Goal: Find specific page/section: Find specific page/section

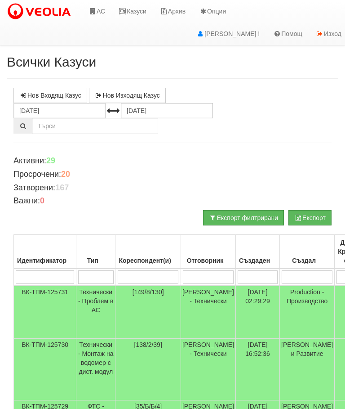
click at [138, 12] on link "Казуси" at bounding box center [132, 11] width 41 height 22
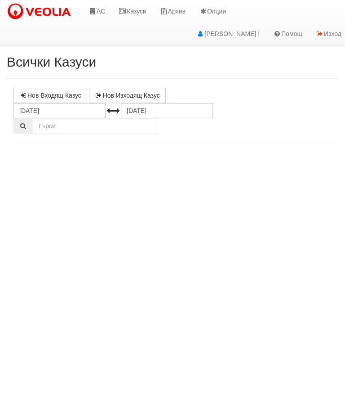
select select "10"
select select "1"
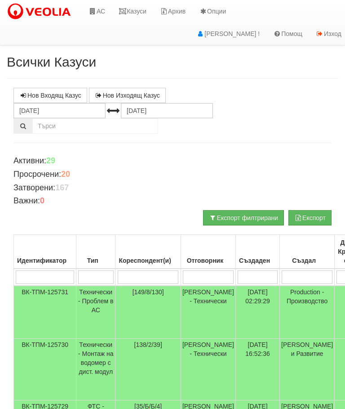
click at [134, 9] on link "Казуси" at bounding box center [132, 11] width 41 height 22
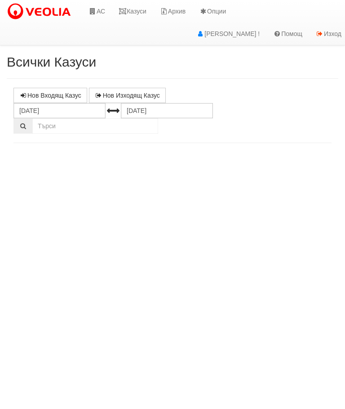
select select "10"
select select "1"
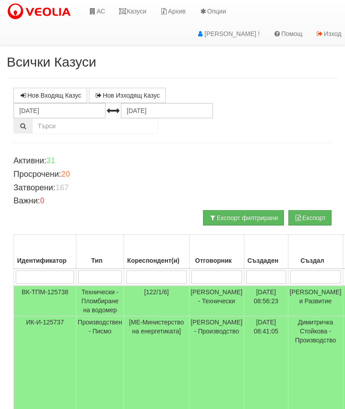
click at [145, 9] on link "Казуси" at bounding box center [132, 11] width 41 height 22
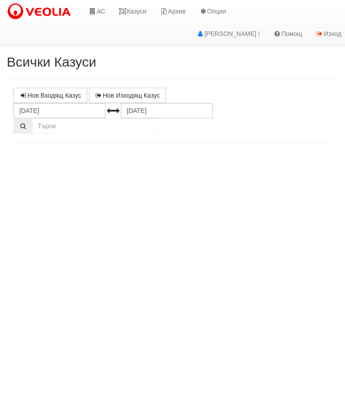
select select "10"
select select "1"
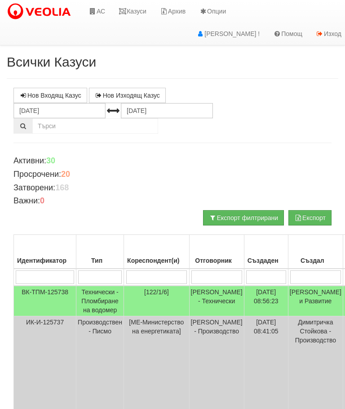
click at [134, 15] on link "Казуси" at bounding box center [132, 11] width 41 height 22
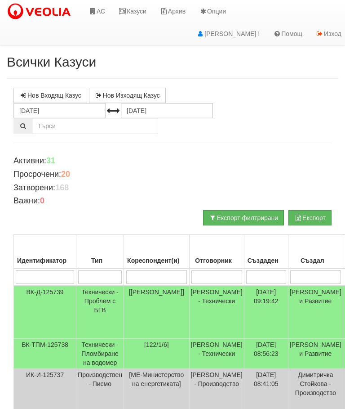
scroll to position [2, 0]
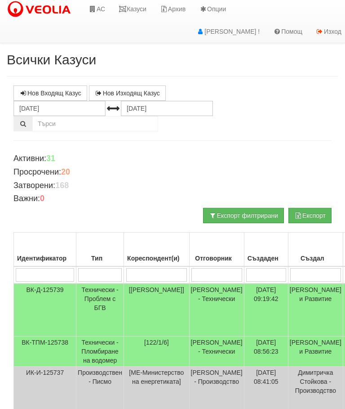
click at [105, 290] on td "Технически - Проблем с БГВ" at bounding box center [100, 309] width 48 height 53
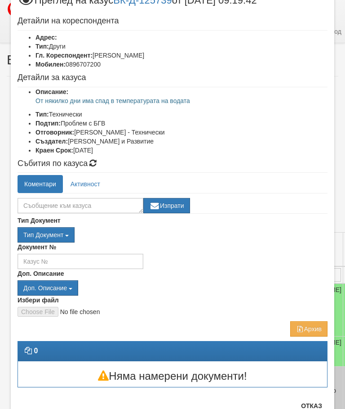
scroll to position [33, 0]
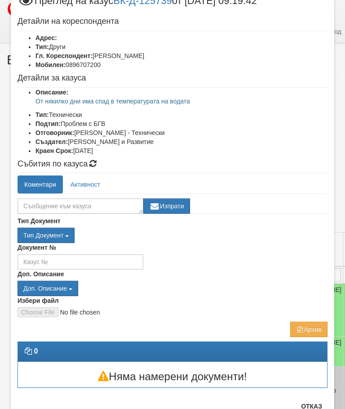
click at [317, 408] on button "Отказ" at bounding box center [312, 406] width 32 height 14
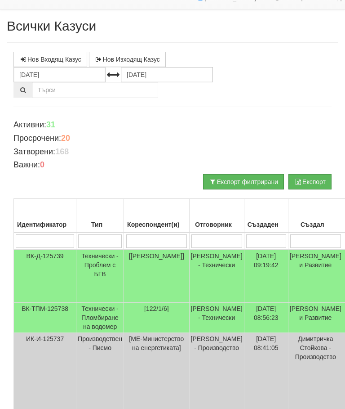
scroll to position [0, 0]
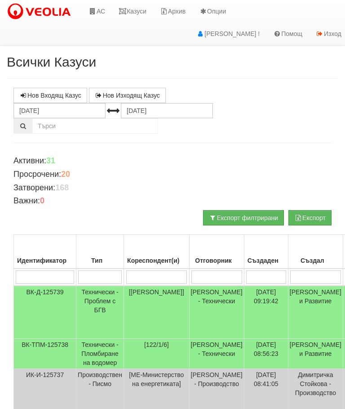
click at [133, 13] on link "Казуси" at bounding box center [132, 11] width 41 height 22
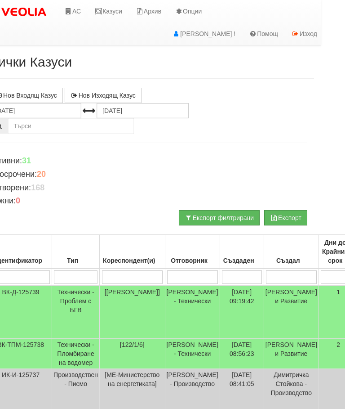
scroll to position [0, 25]
click at [109, 10] on link "Казуси" at bounding box center [107, 11] width 41 height 22
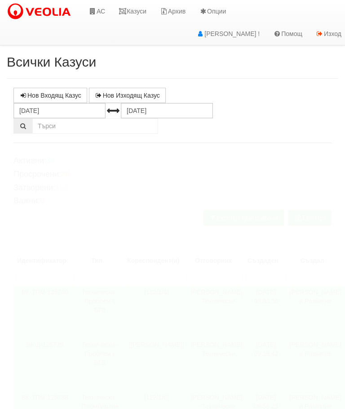
select select "10"
select select "1"
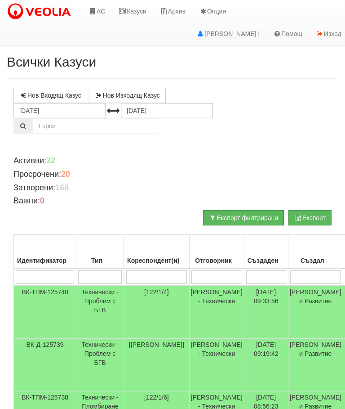
click at [143, 11] on link "Казуси" at bounding box center [132, 11] width 41 height 22
click at [137, 10] on link "Казуси" at bounding box center [132, 11] width 41 height 22
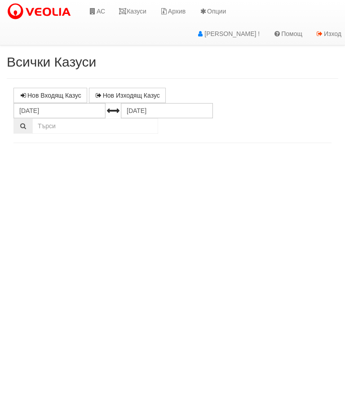
select select "10"
select select "1"
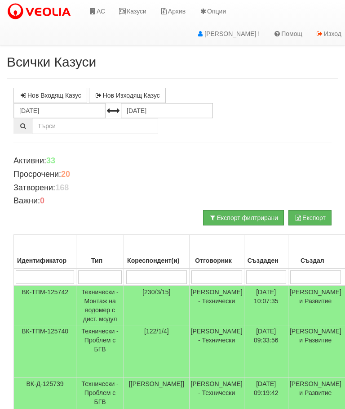
click at [135, 6] on link "Казуси" at bounding box center [132, 11] width 41 height 22
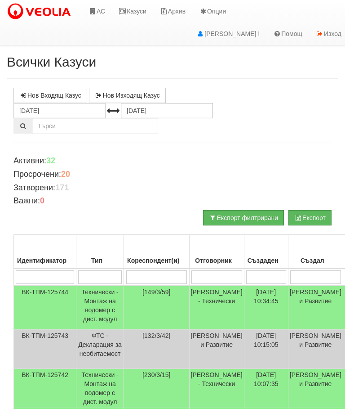
click at [137, 12] on link "Казуси" at bounding box center [132, 11] width 41 height 22
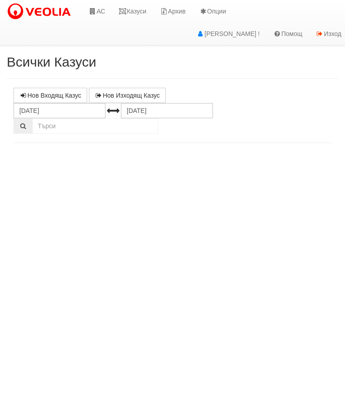
select select "10"
select select "1"
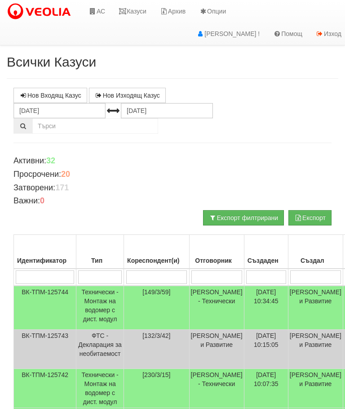
click at [134, 14] on link "Казуси" at bounding box center [132, 11] width 41 height 22
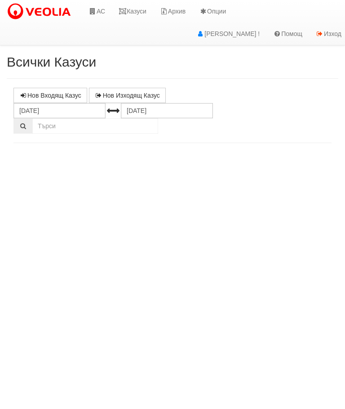
select select "10"
select select "1"
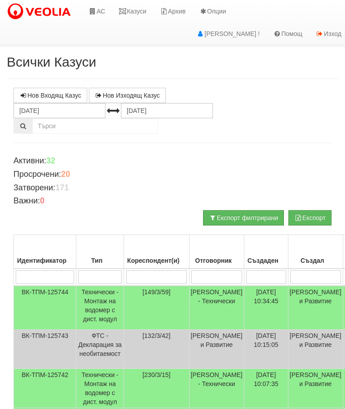
click at [134, 13] on link "Казуси" at bounding box center [132, 11] width 41 height 22
click at [134, 7] on link "Казуси" at bounding box center [132, 11] width 41 height 22
